Goal: Find specific page/section: Find specific page/section

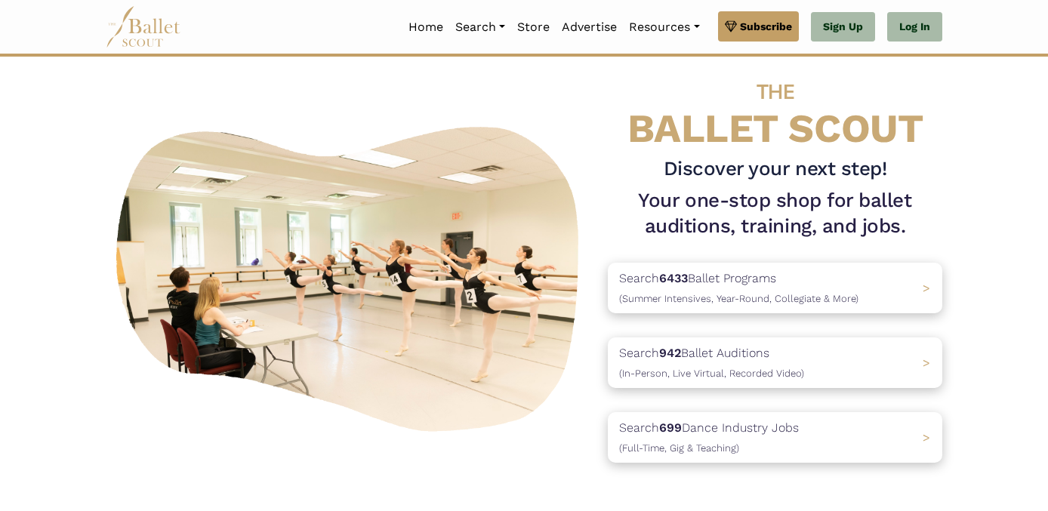
scroll to position [32, 0]
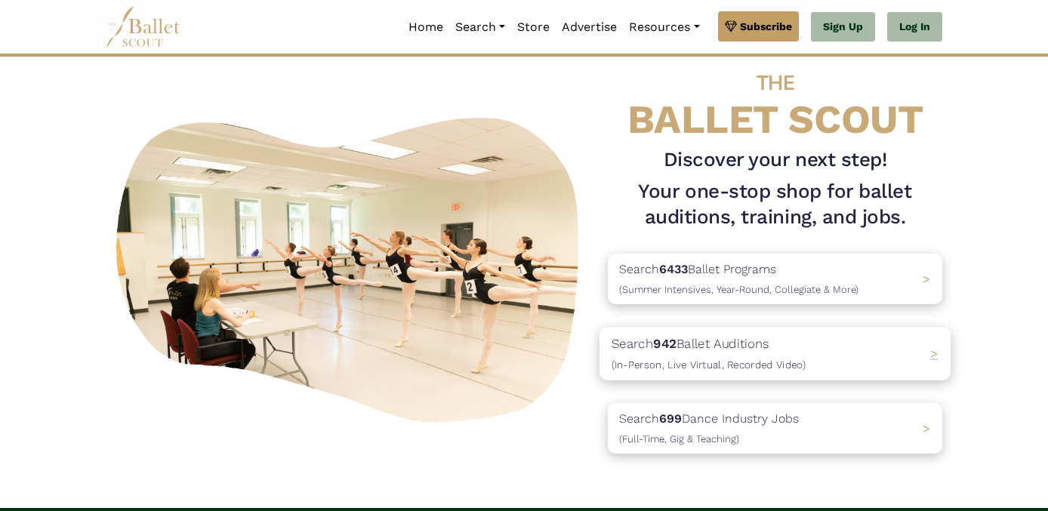
click at [798, 360] on span "(In-Person, Live Virtual, Recorded Video)" at bounding box center [709, 365] width 194 height 12
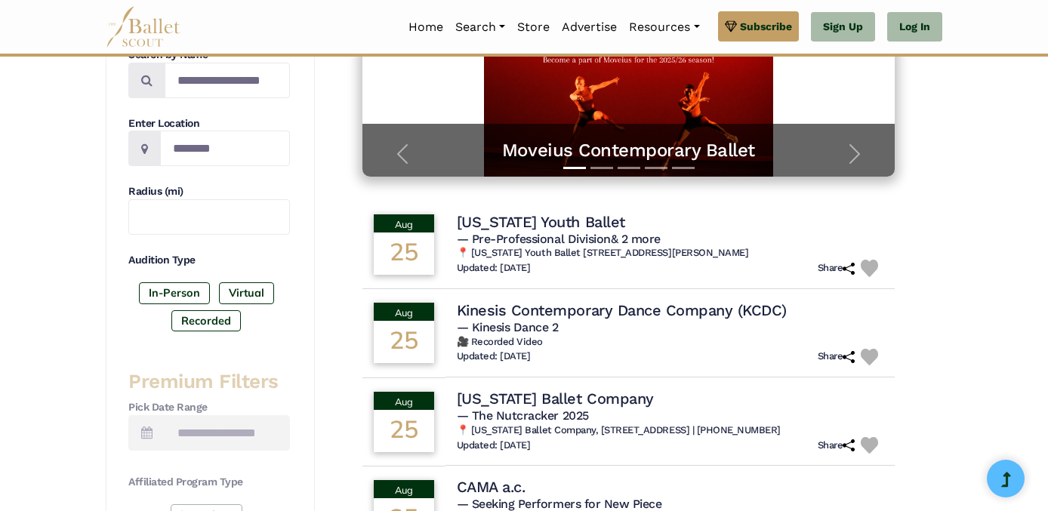
scroll to position [291, 0]
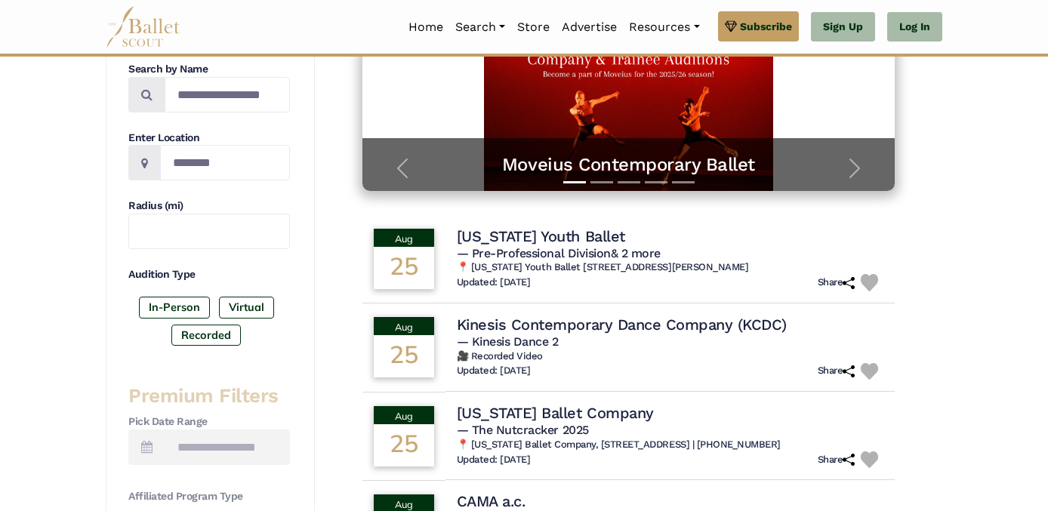
click at [165, 291] on div "Audition Type In-Person Virtual Recorded" at bounding box center [209, 309] width 162 height 85
click at [166, 310] on label "In-Person" at bounding box center [174, 307] width 71 height 21
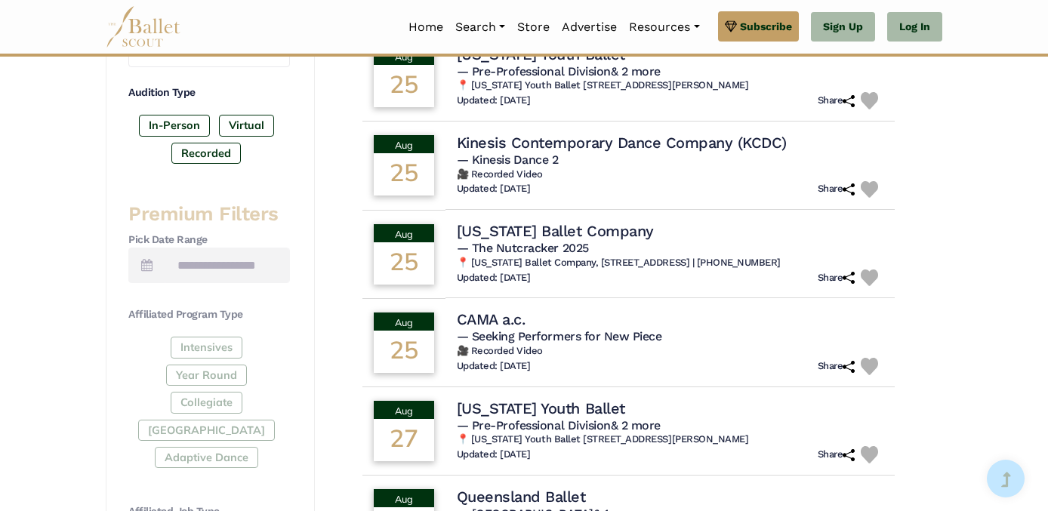
scroll to position [492, 0]
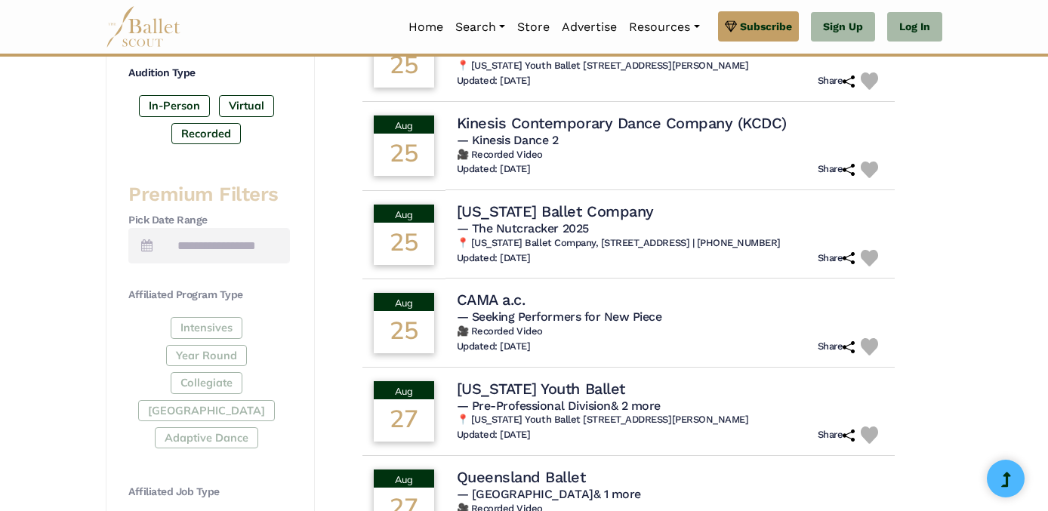
click at [215, 354] on div "Intensives Year Round Collegiate [GEOGRAPHIC_DATA] Adaptive Dance" at bounding box center [209, 385] width 162 height 137
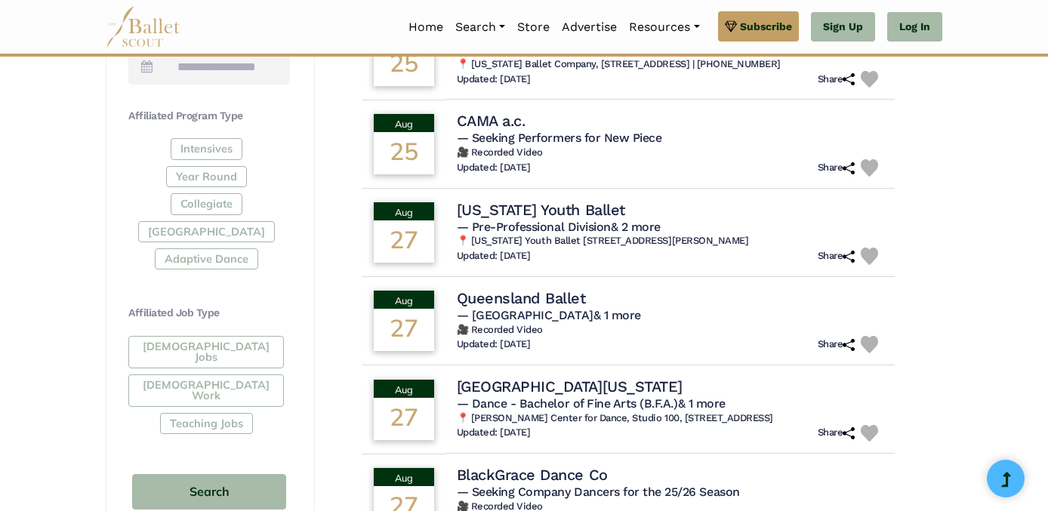
scroll to position [767, 0]
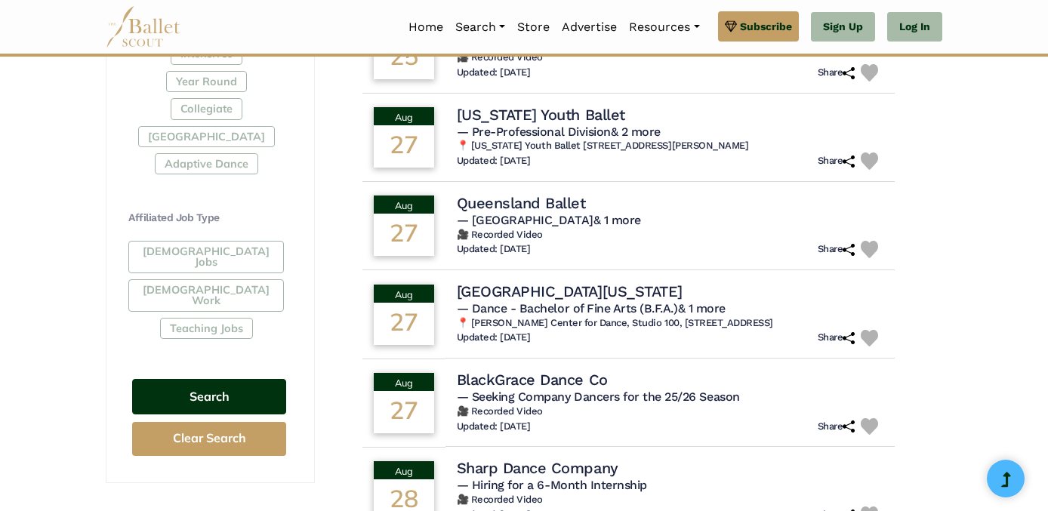
click at [222, 382] on button "Search" at bounding box center [209, 396] width 154 height 35
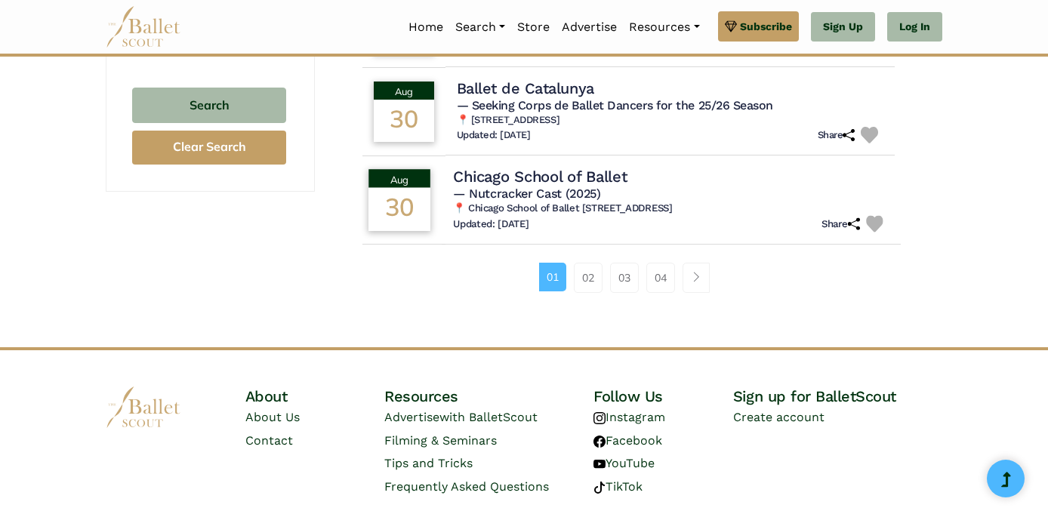
scroll to position [1123, 0]
